Goal: Navigation & Orientation: Find specific page/section

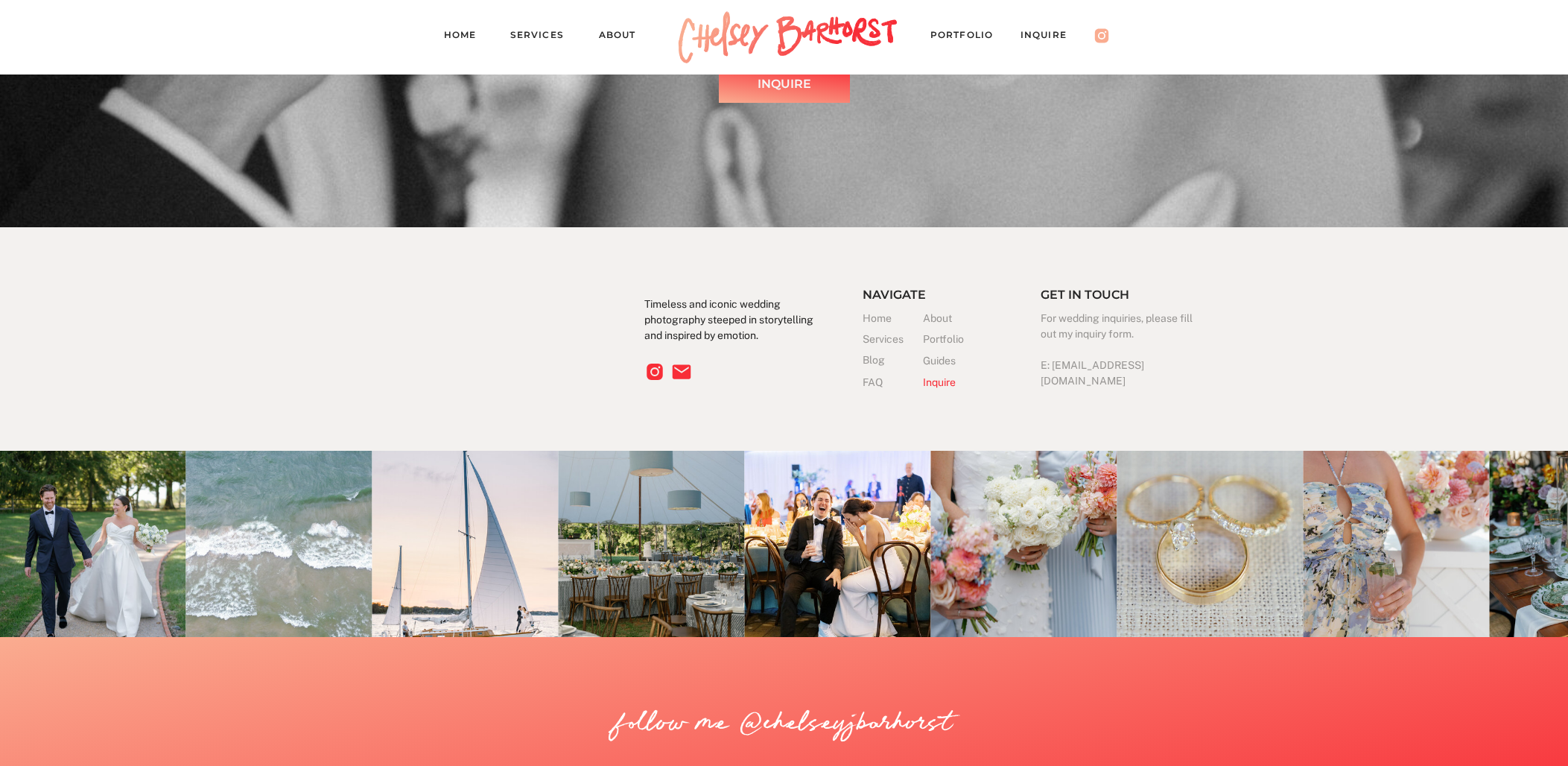
scroll to position [4751, 0]
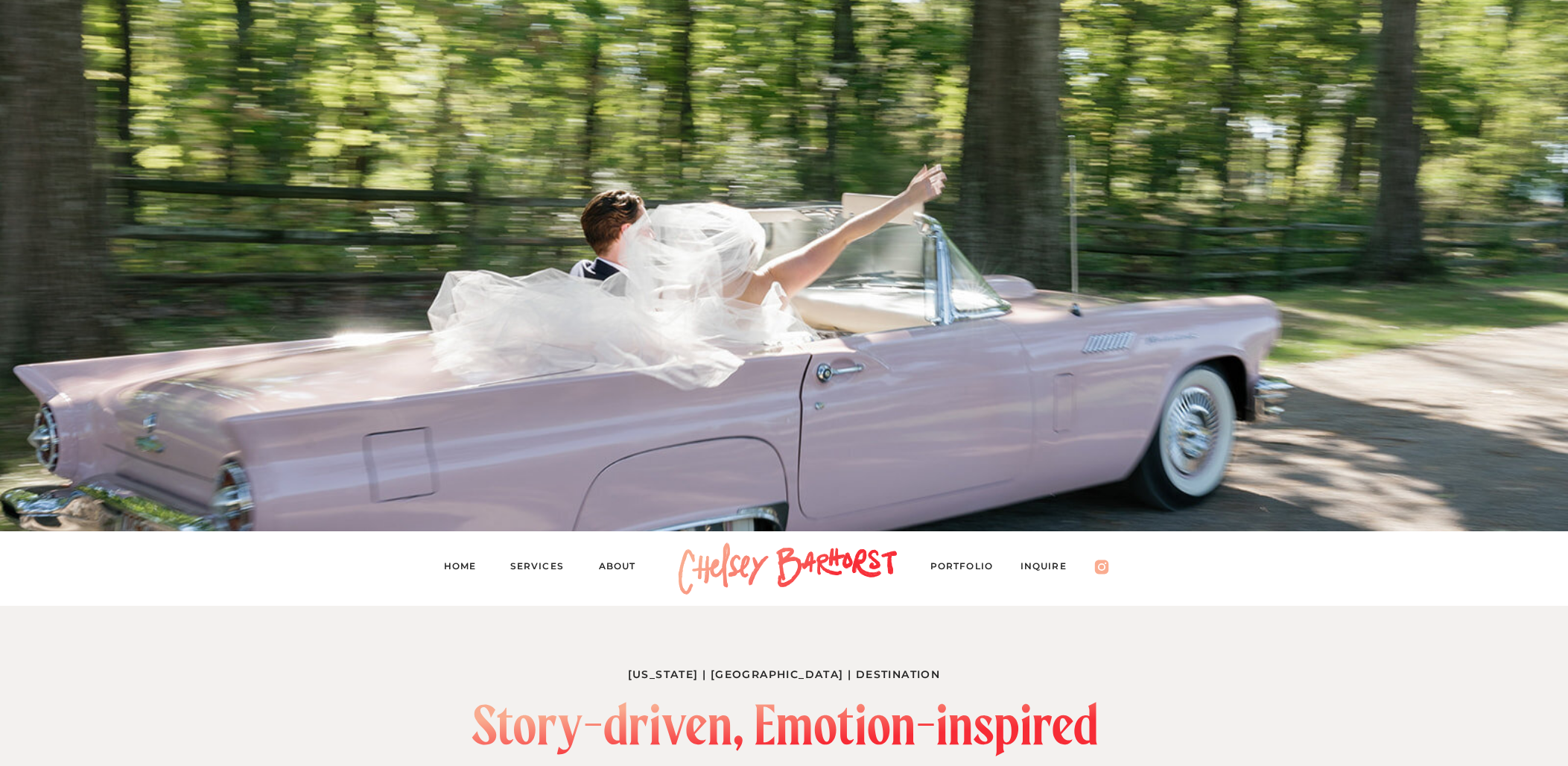
click at [611, 570] on nav "About" at bounding box center [624, 569] width 51 height 21
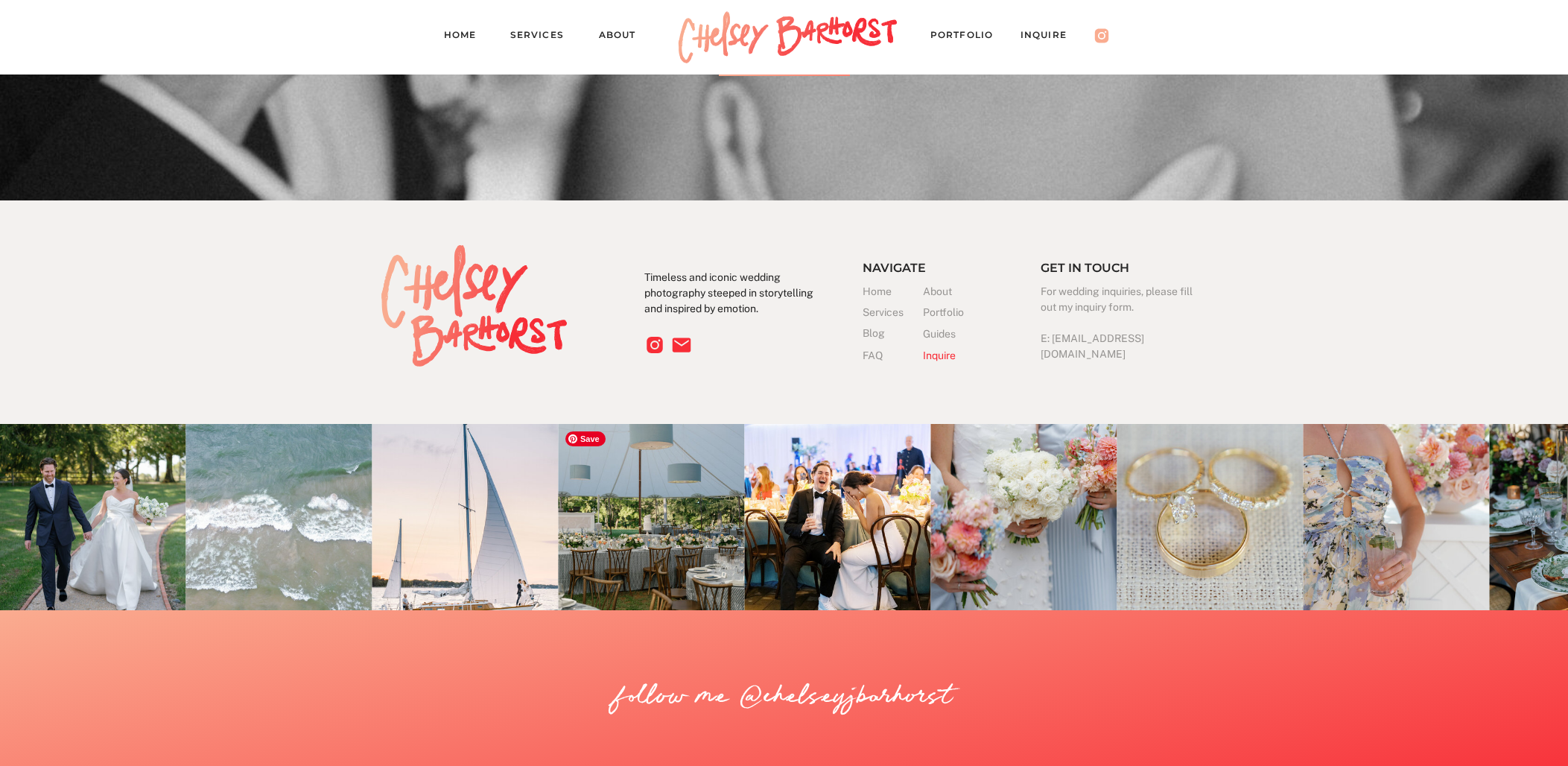
scroll to position [2834, 0]
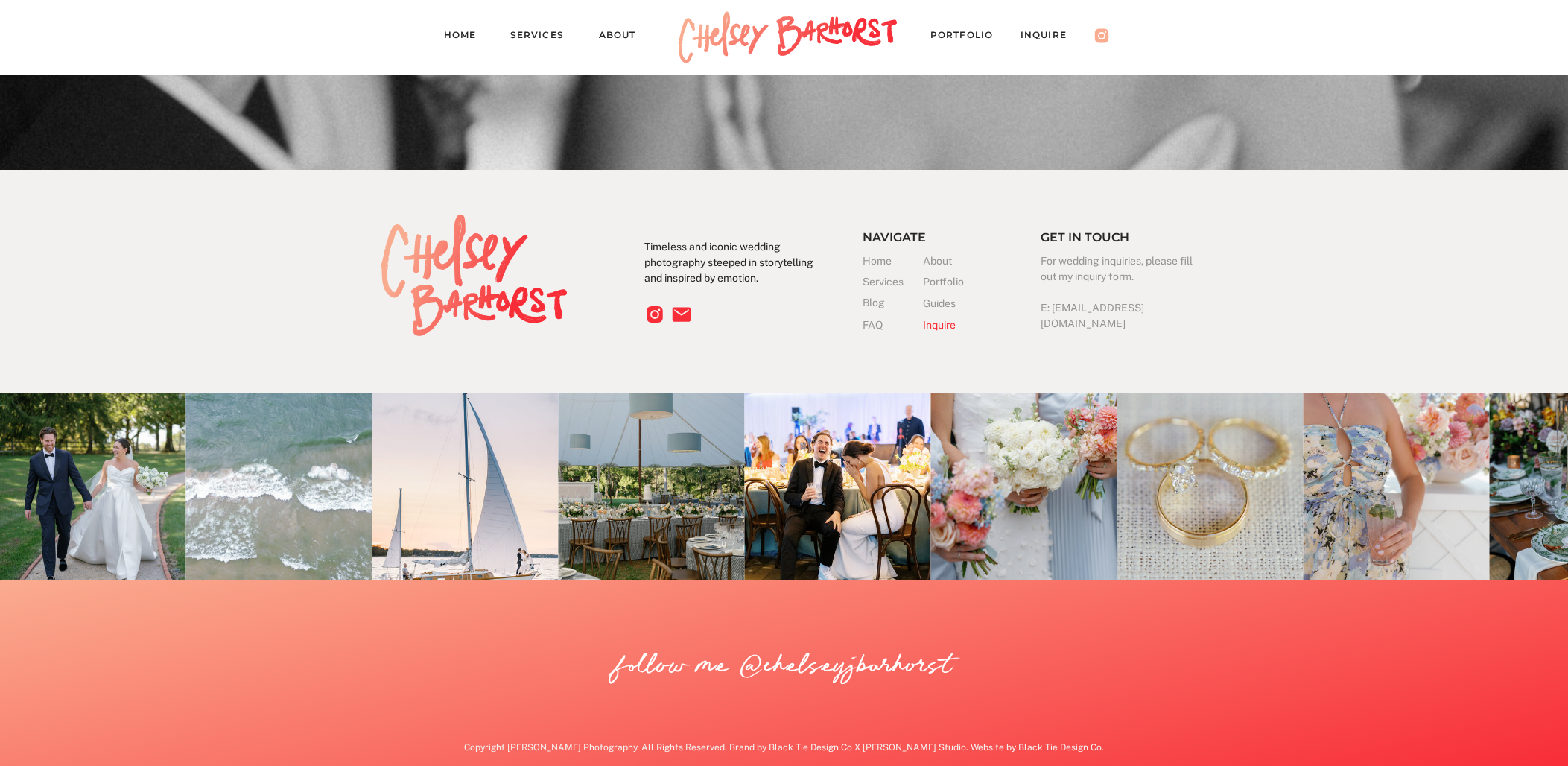
click at [904, 747] on h3 "Copyright [PERSON_NAME] Photography. All Rights Reserved. Brand by Black Tie De…" at bounding box center [785, 750] width 751 height 19
